Goal: Task Accomplishment & Management: Manage account settings

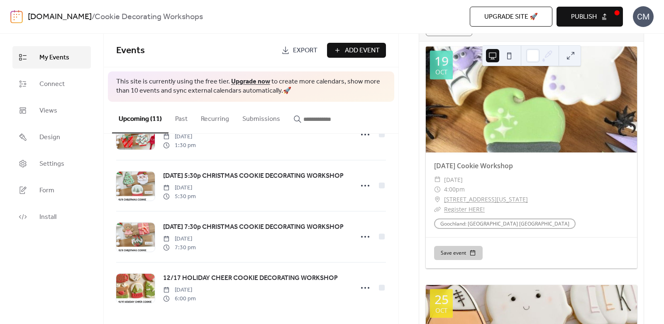
scroll to position [90, 0]
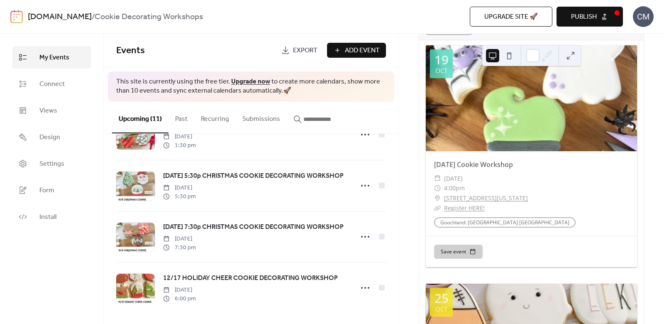
click at [470, 212] on link "Register HERE!" at bounding box center [464, 208] width 41 height 8
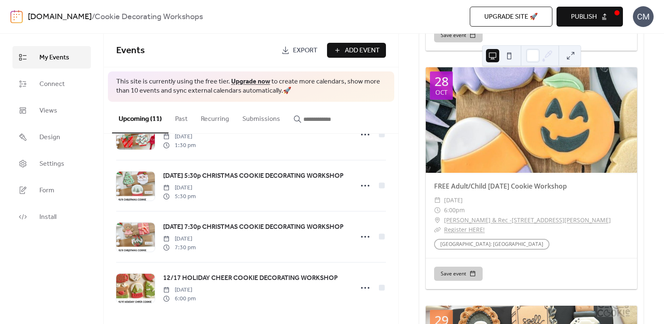
scroll to position [559, 0]
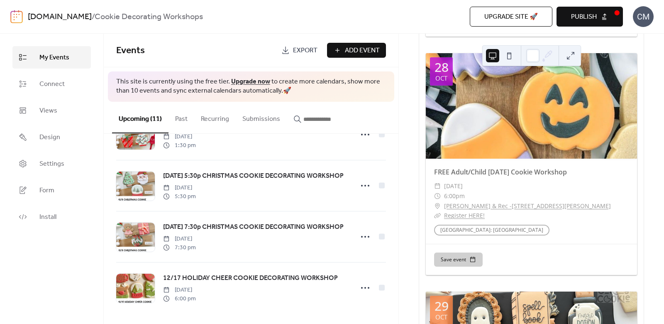
click at [467, 217] on link "Register HERE!" at bounding box center [464, 215] width 41 height 8
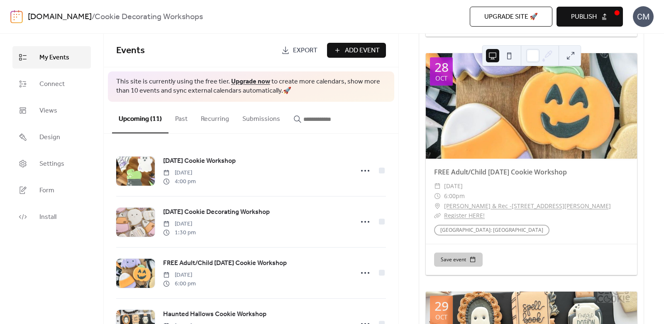
scroll to position [0, 0]
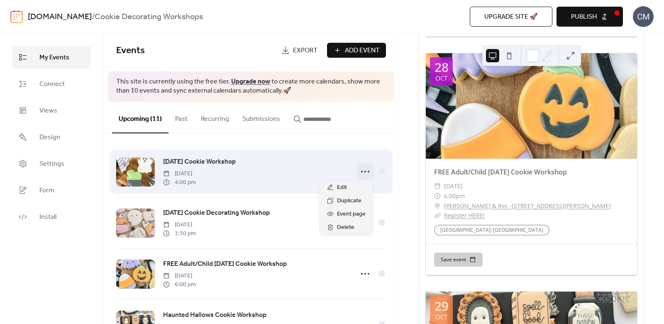
click at [364, 171] on icon at bounding box center [365, 171] width 13 height 13
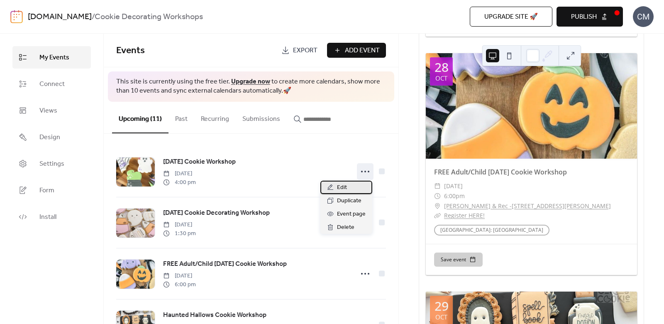
click at [350, 185] on div "Edit" at bounding box center [346, 187] width 52 height 13
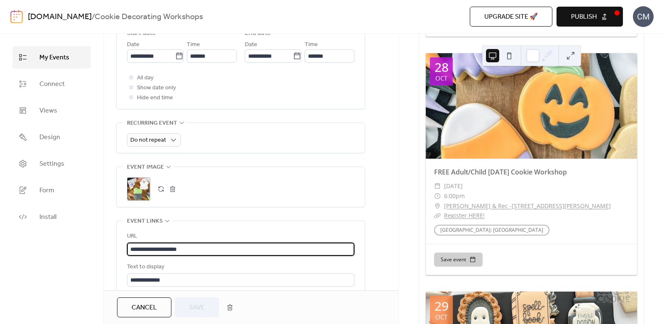
scroll to position [0, 0]
drag, startPoint x: 211, startPoint y: 248, endPoint x: 114, endPoint y: 251, distance: 97.2
click at [114, 249] on div "**********" at bounding box center [251, 164] width 295 height 777
paste input "text"
type input "**********"
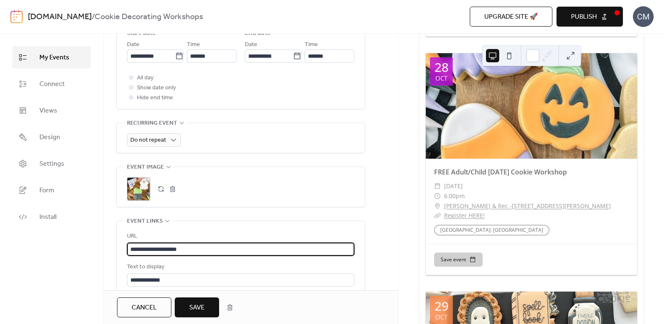
scroll to position [0, 0]
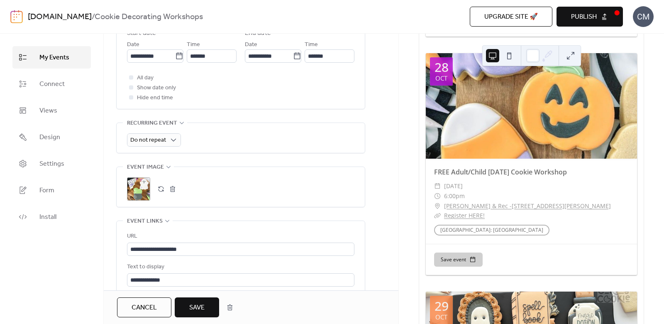
click at [210, 305] on button "Save" at bounding box center [197, 307] width 44 height 20
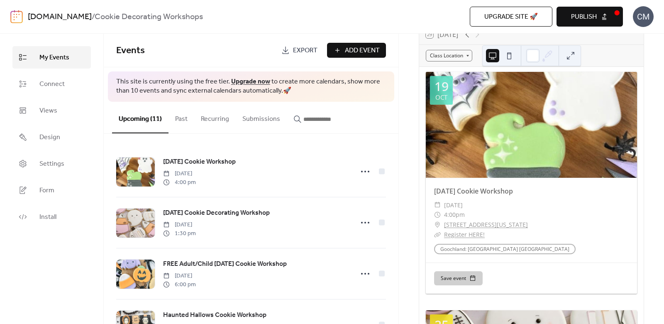
scroll to position [63, 0]
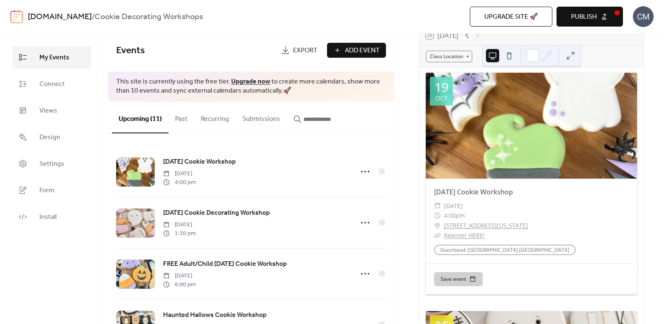
click at [474, 239] on link "Register HERE!" at bounding box center [464, 235] width 41 height 8
